Goal: Transaction & Acquisition: Purchase product/service

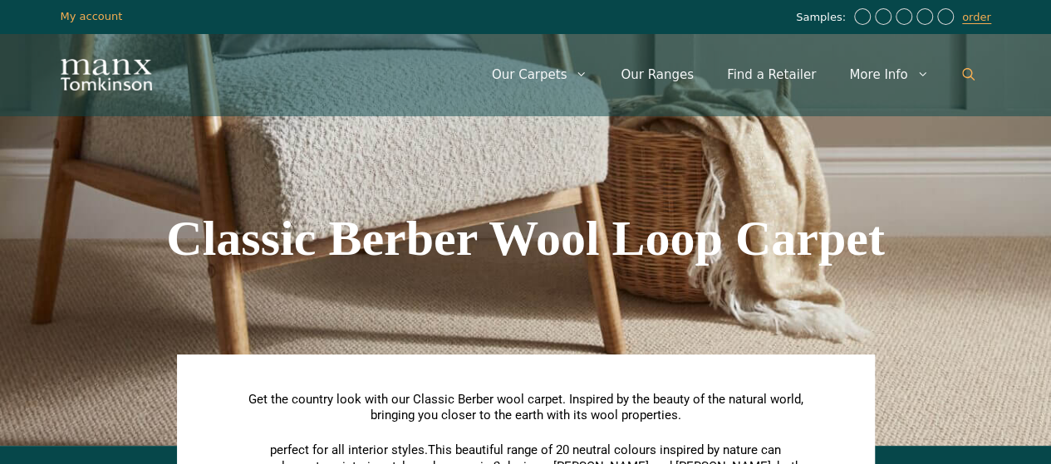
click at [965, 76] on icon "Open Search Bar" at bounding box center [968, 74] width 12 height 12
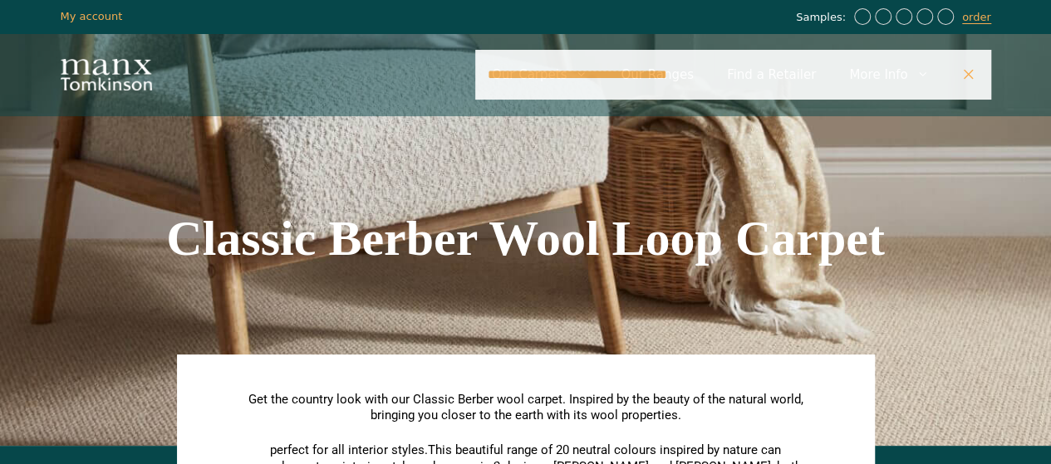
type input "**********"
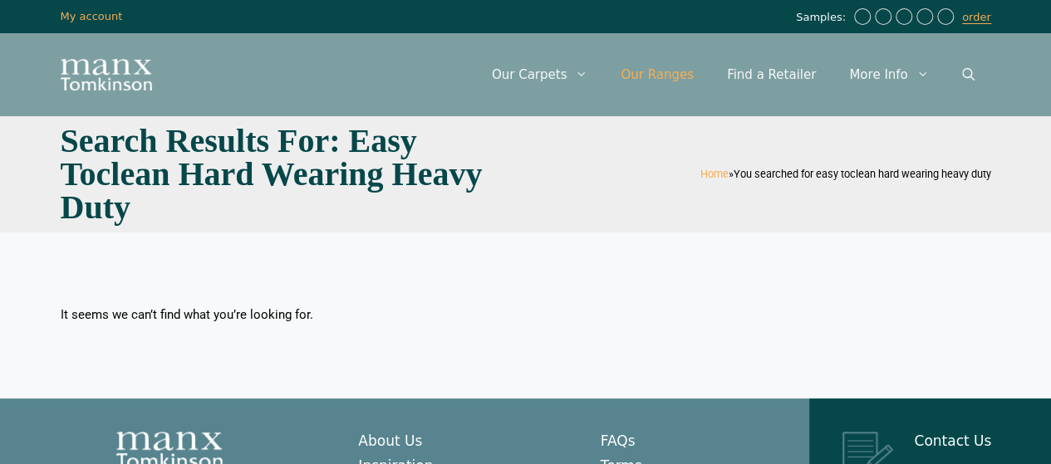
click at [693, 74] on link "Our Ranges" at bounding box center [657, 75] width 106 height 50
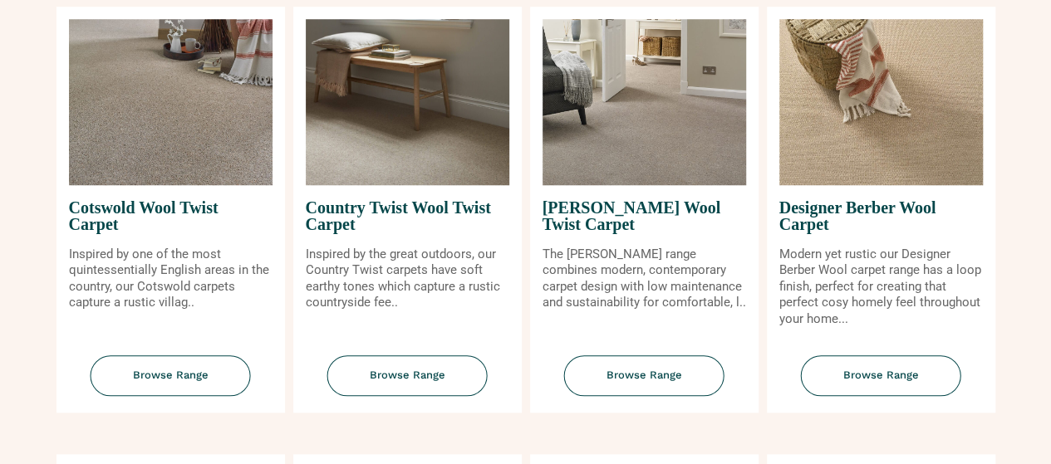
scroll to position [596, 0]
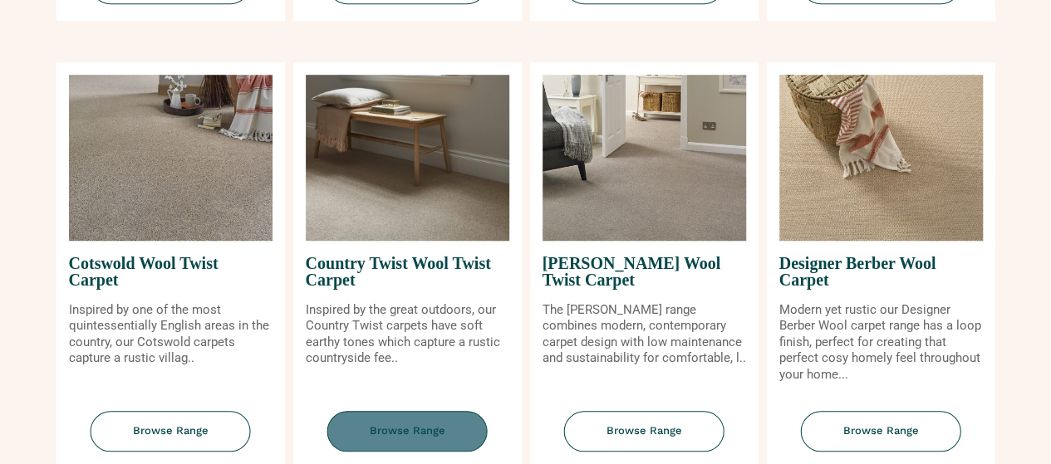
click at [369, 439] on span "Browse Range" at bounding box center [407, 431] width 160 height 41
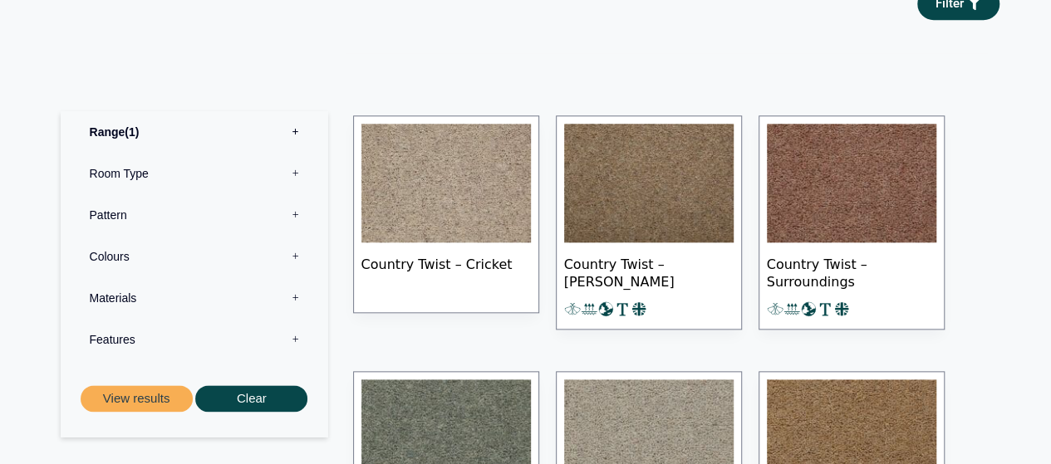
scroll to position [819, 0]
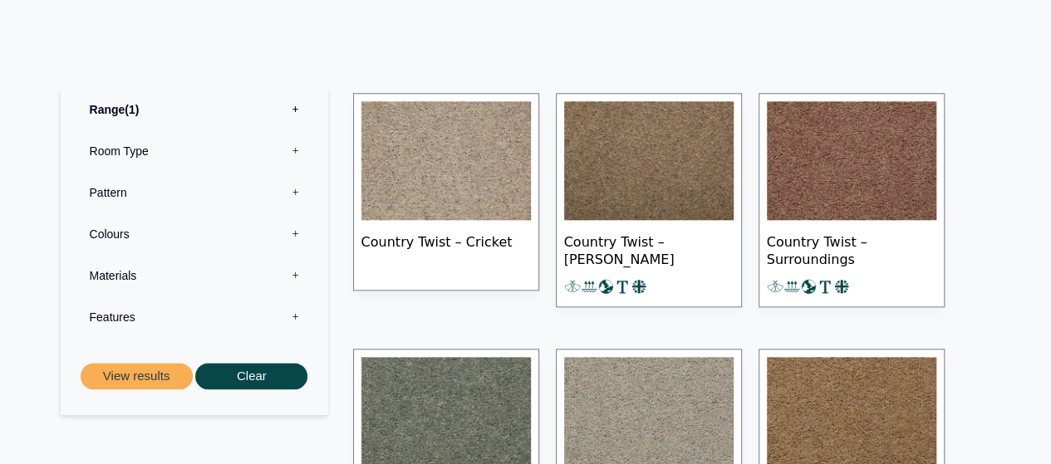
click at [444, 216] on img at bounding box center [445, 161] width 169 height 120
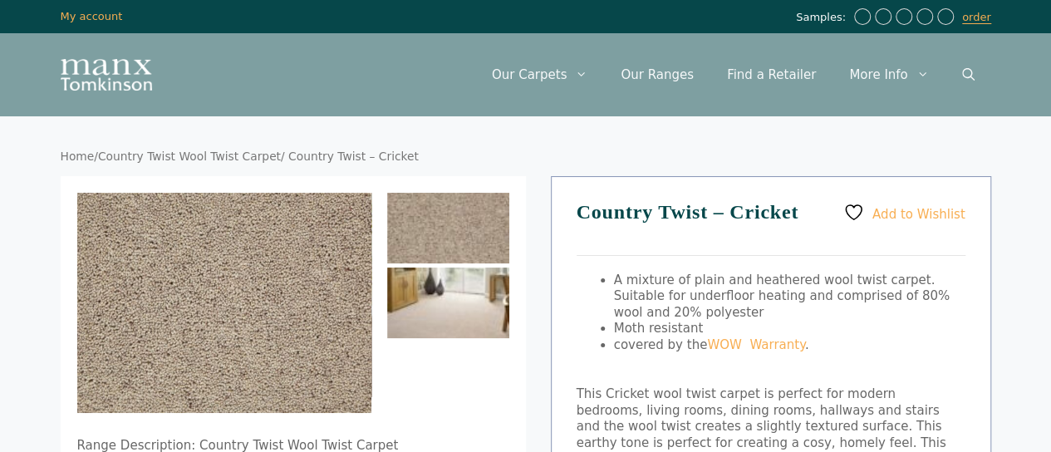
click at [453, 309] on img at bounding box center [448, 302] width 122 height 71
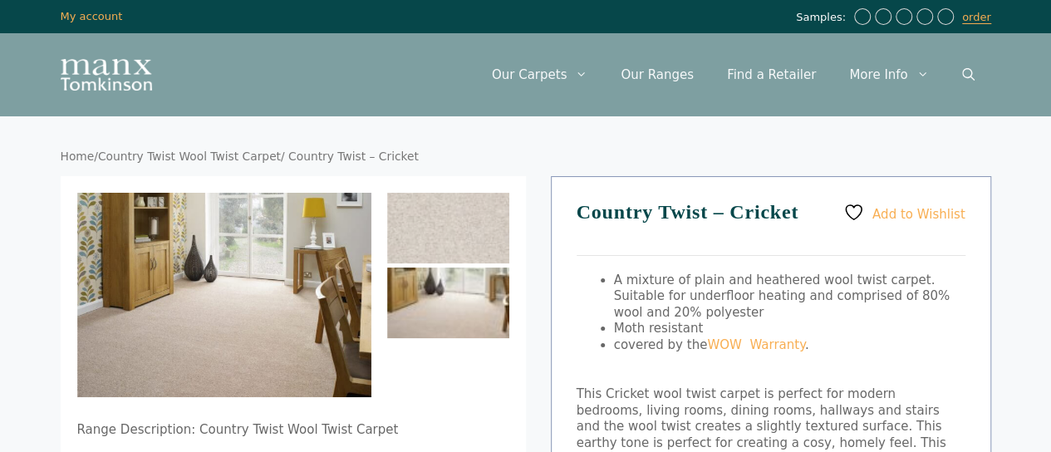
click at [453, 309] on img at bounding box center [448, 302] width 122 height 71
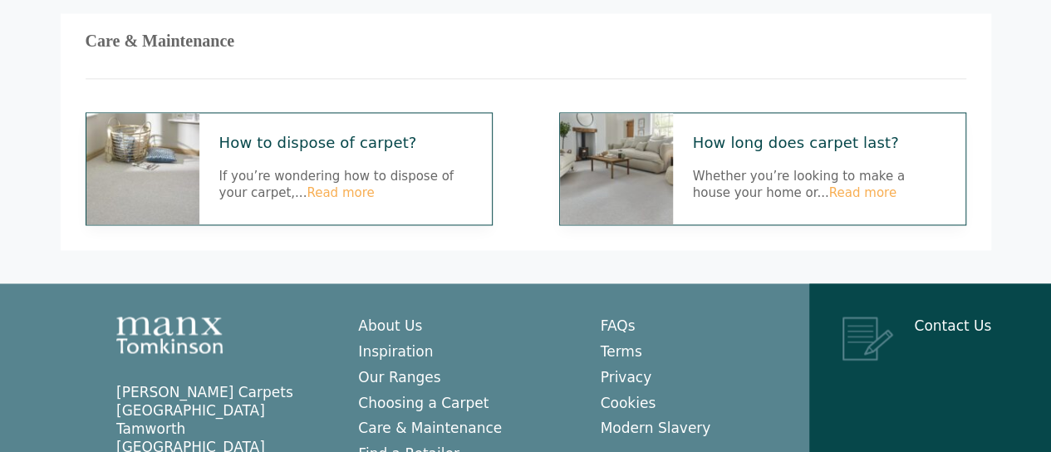
scroll to position [1302, 0]
